Goal: Task Accomplishment & Management: Manage account settings

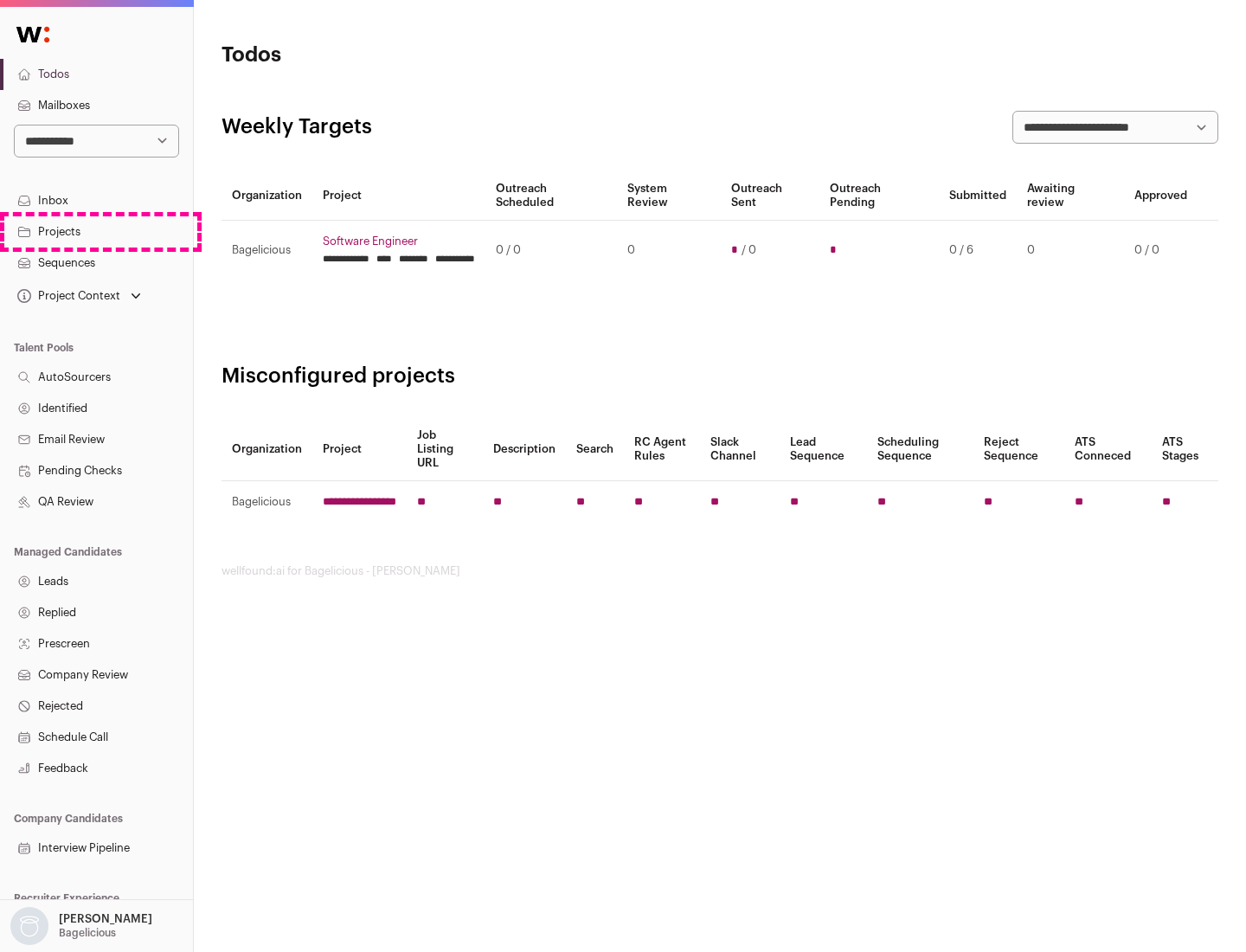
click at [96, 231] on link "Projects" at bounding box center [96, 232] width 193 height 31
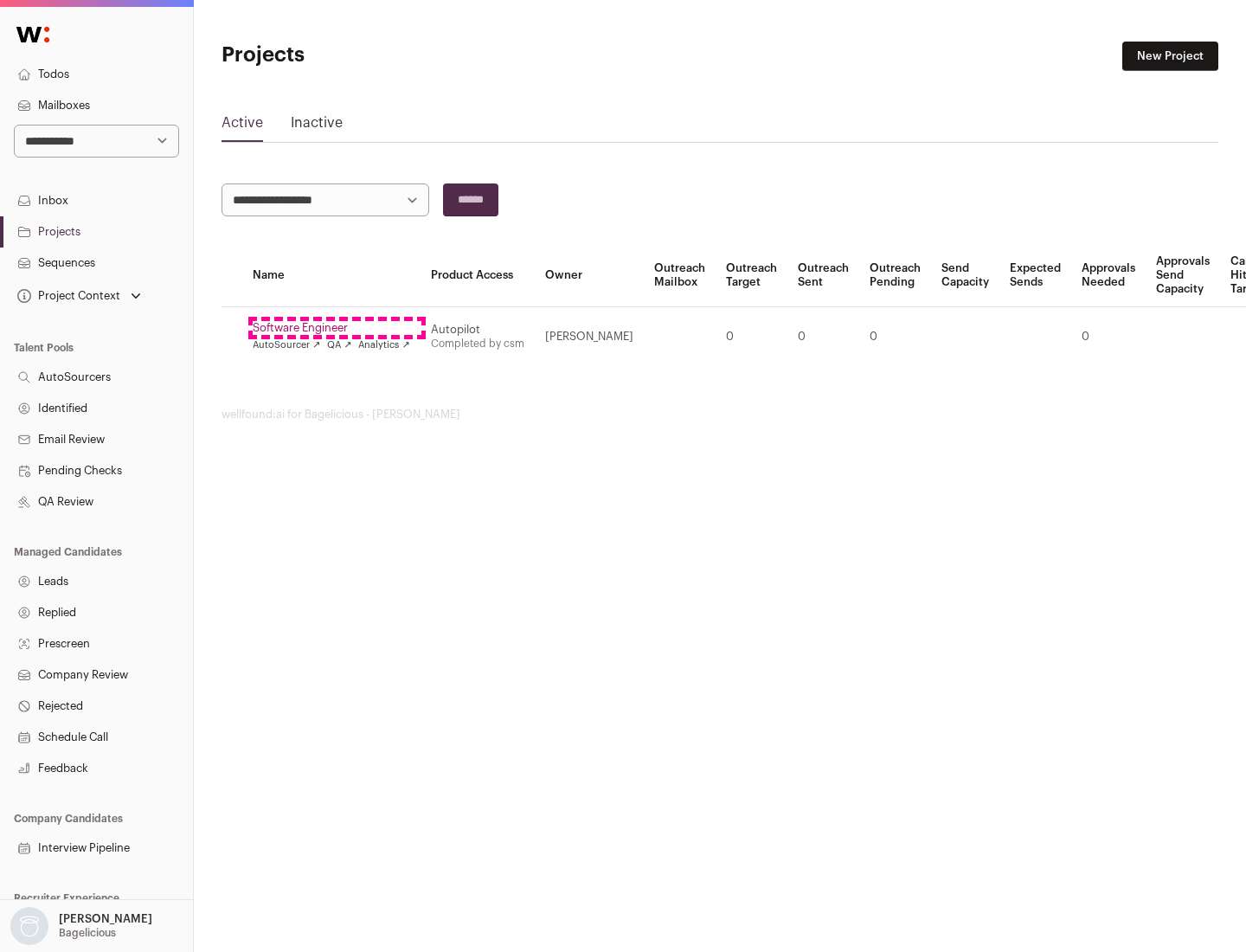
click at [336, 328] on link "Software Engineer" at bounding box center [331, 328] width 158 height 14
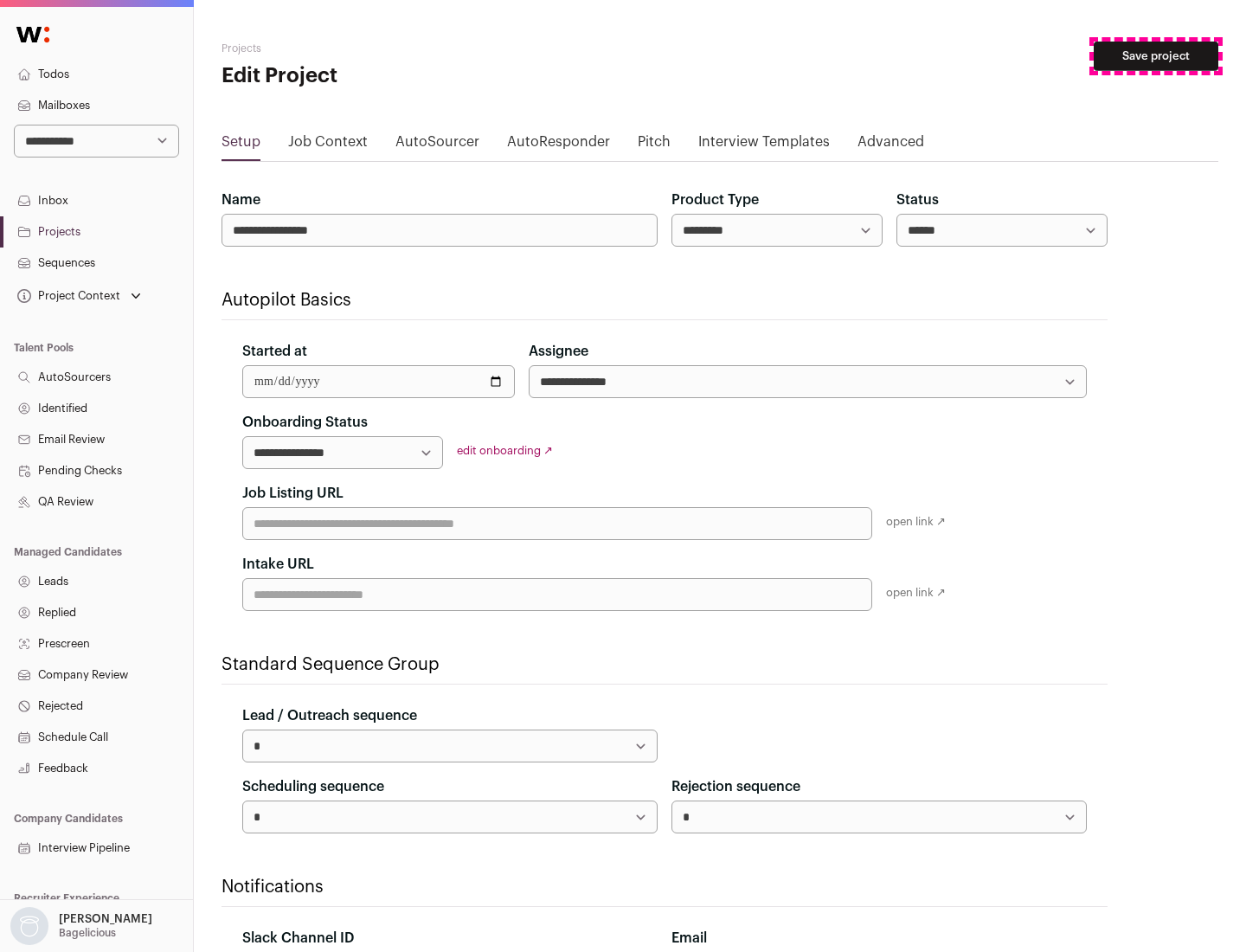
click at [1156, 56] on button "Save project" at bounding box center [1156, 55] width 125 height 29
